Goal: Communication & Community: Answer question/provide support

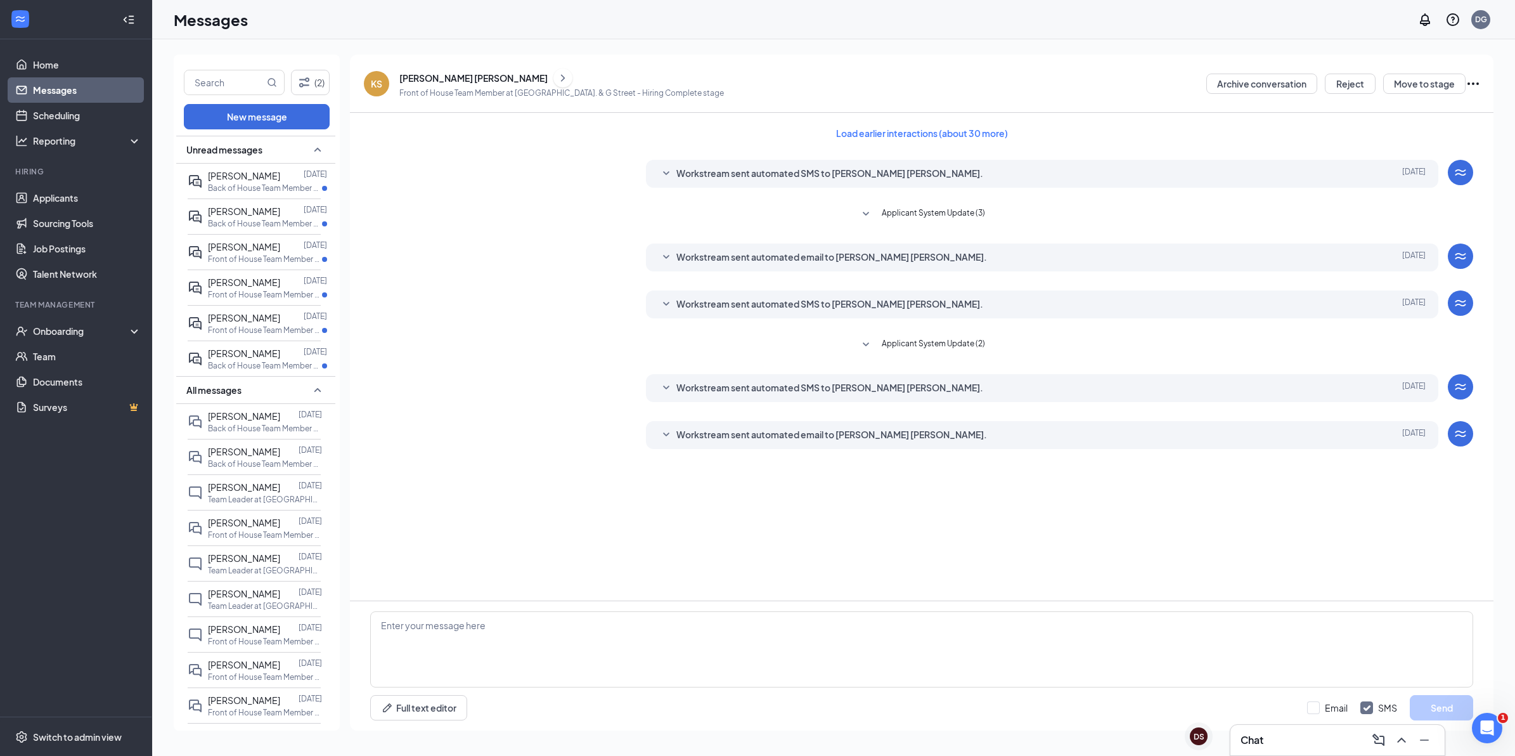
click at [1255, 746] on h3 "Chat" at bounding box center [1252, 740] width 23 height 14
click at [261, 422] on span "[PERSON_NAME]" at bounding box center [244, 415] width 72 height 11
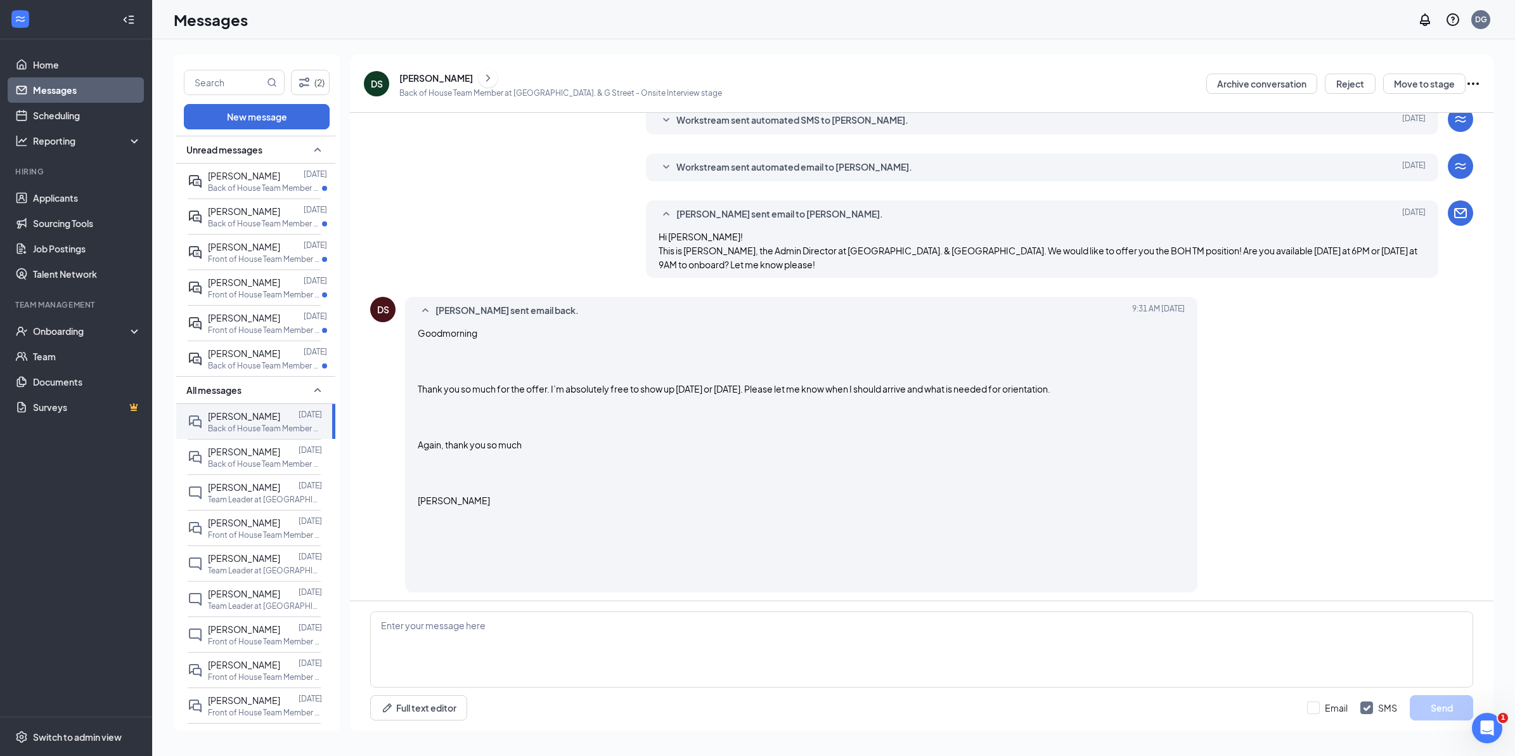
scroll to position [407, 0]
click at [493, 658] on textarea at bounding box center [921, 649] width 1103 height 76
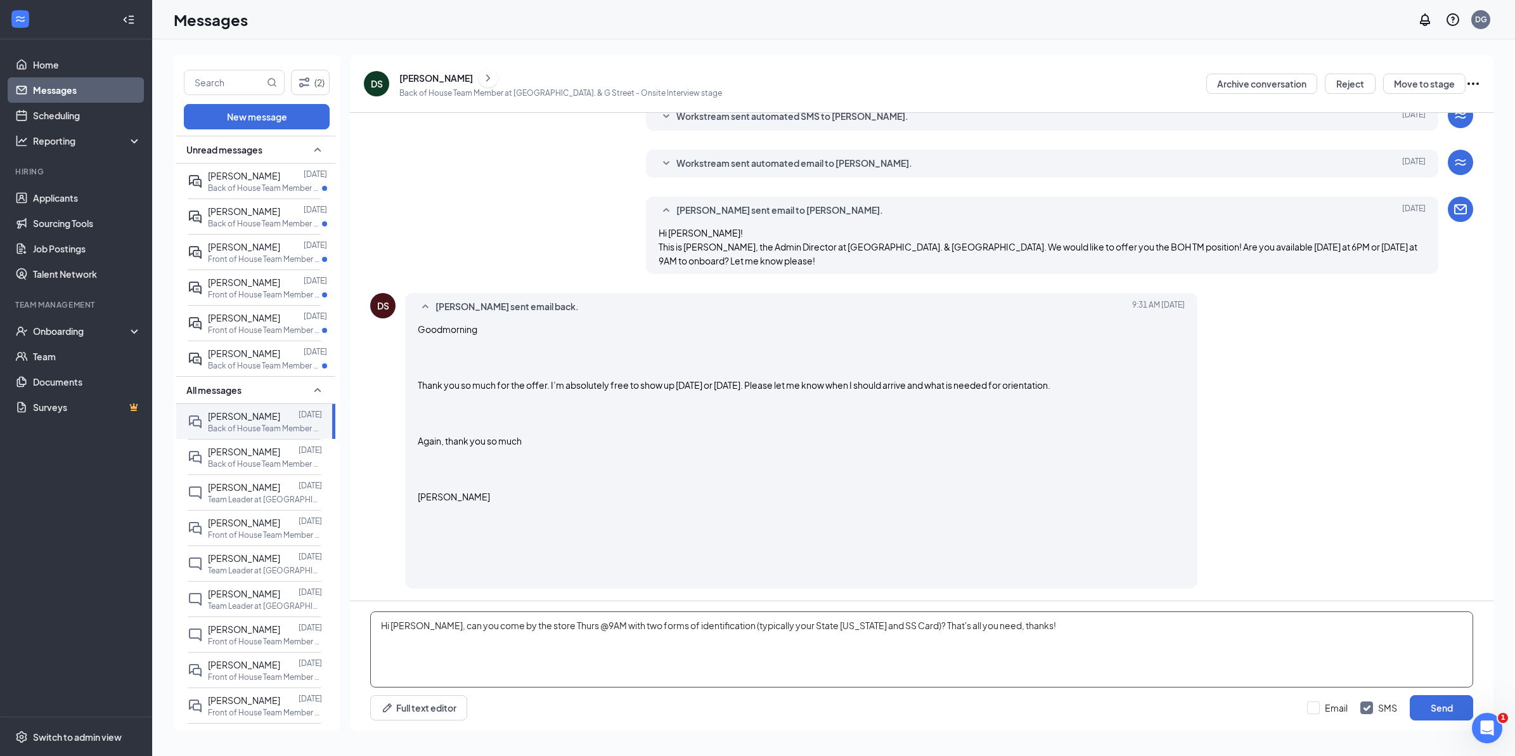
click at [865, 626] on textarea "Hi [PERSON_NAME], can you come by the store Thurs @9AM with two forms of identi…" at bounding box center [921, 649] width 1103 height 76
click at [1129, 632] on textarea "Hi [PERSON_NAME], can you come by the store Thurs @9AM with two forms of identi…" at bounding box center [921, 649] width 1103 height 76
click at [1076, 624] on textarea "Hi [PERSON_NAME], can you come by the store Thurs @9AM with two forms of identi…" at bounding box center [921, 649] width 1103 height 76
type textarea "Hi [PERSON_NAME], can you come by the store Thurs @9AM with two forms of identi…"
click at [1443, 713] on button "Send" at bounding box center [1441, 707] width 63 height 25
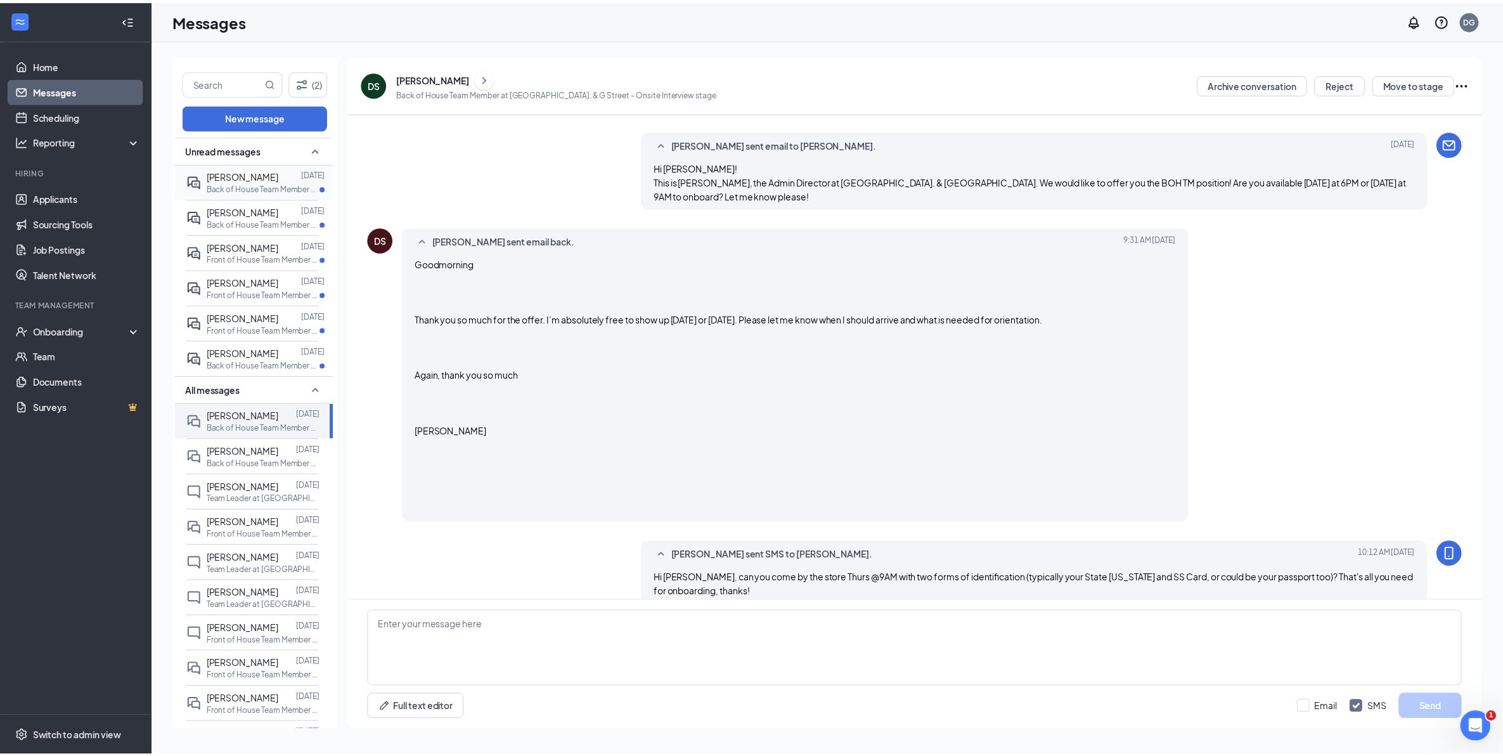
scroll to position [489, 0]
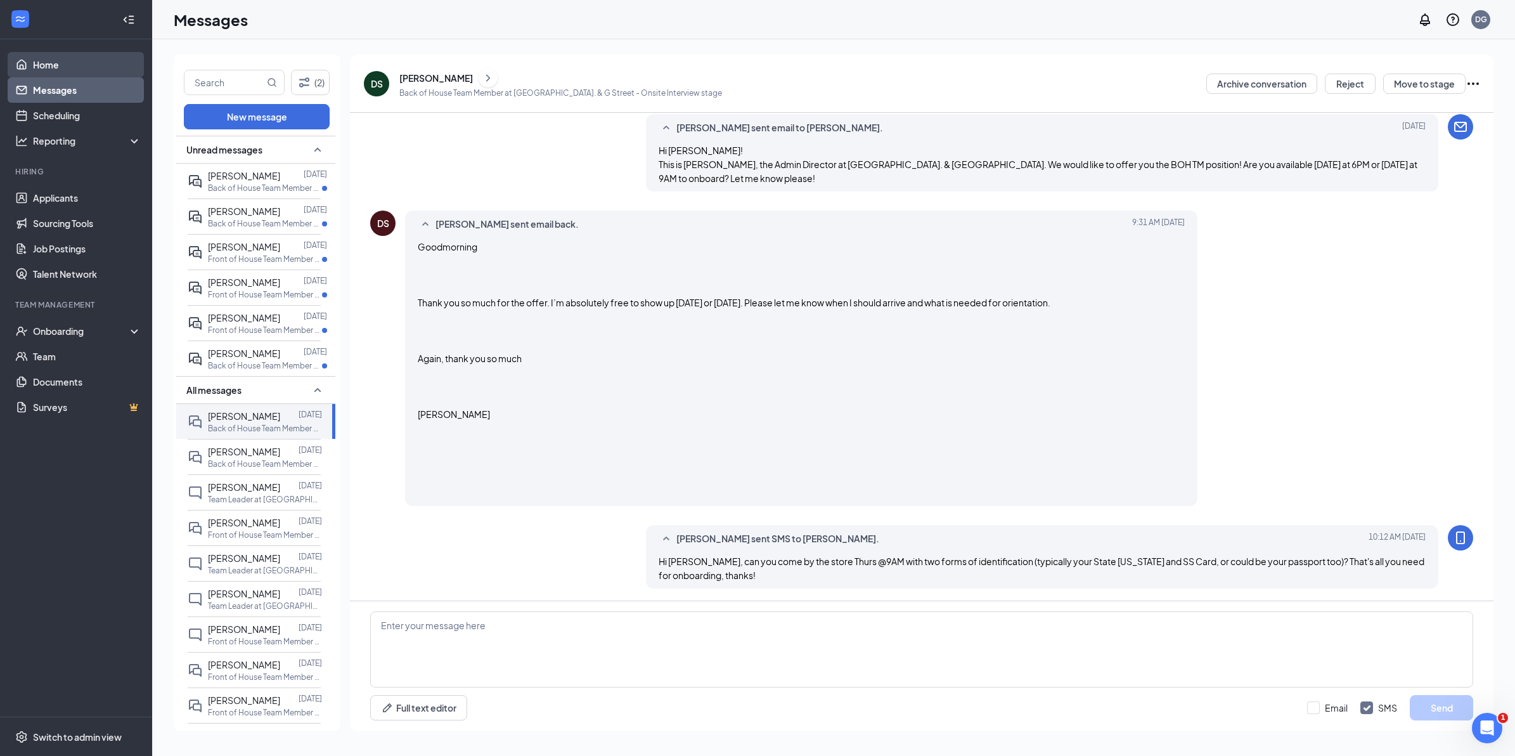
drag, startPoint x: 72, startPoint y: 65, endPoint x: 111, endPoint y: 60, distance: 39.6
click at [72, 65] on link "Home" at bounding box center [87, 64] width 108 height 25
